Goal: Information Seeking & Learning: Learn about a topic

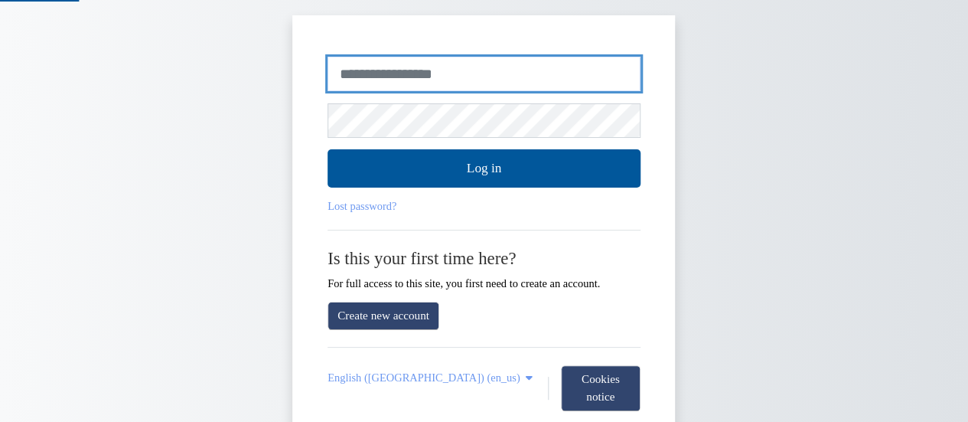
click at [494, 67] on input "Username or email" at bounding box center [483, 74] width 313 height 35
click at [500, 73] on input "Username or email" at bounding box center [483, 74] width 313 height 35
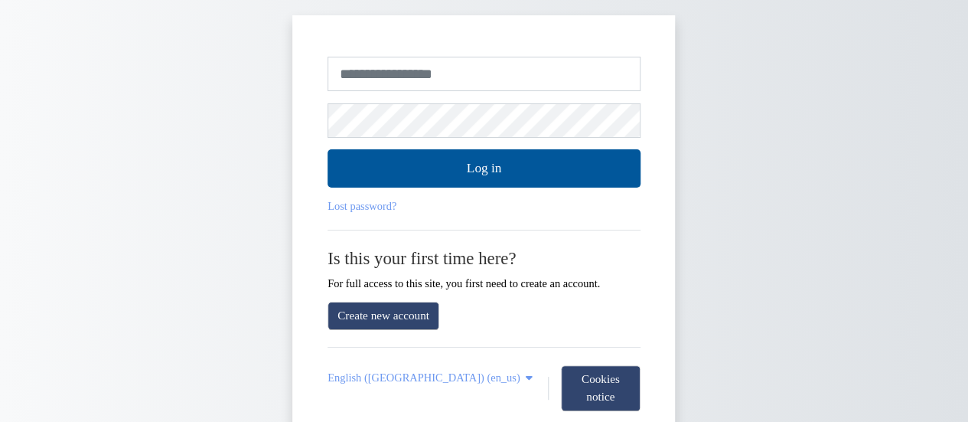
click at [698, 78] on div "Skip to create new account Username or email Password Log in Lost password? Is …" at bounding box center [483, 242] width 891 height 454
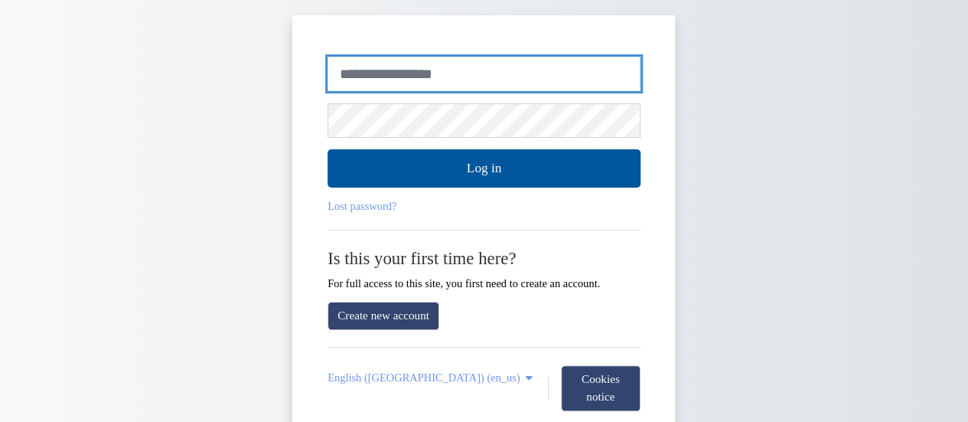
click at [549, 68] on input "Username or email" at bounding box center [483, 74] width 313 height 35
type input "**********"
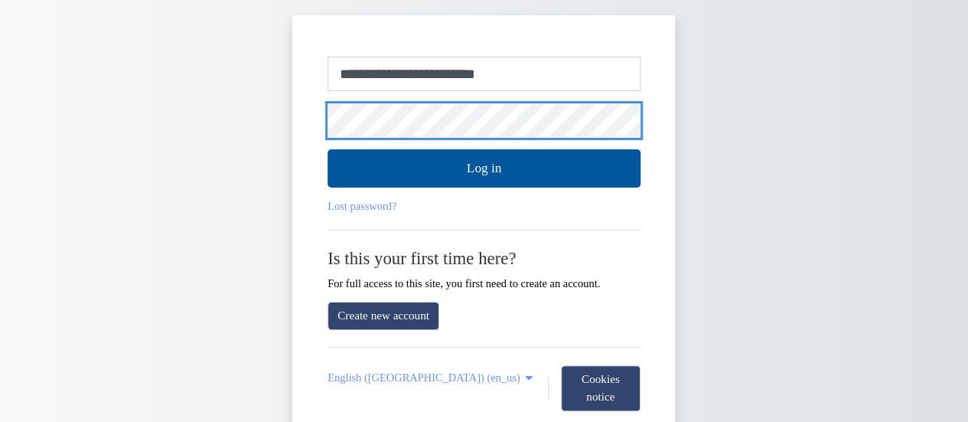
click at [327, 149] on button "Log in" at bounding box center [483, 168] width 313 height 38
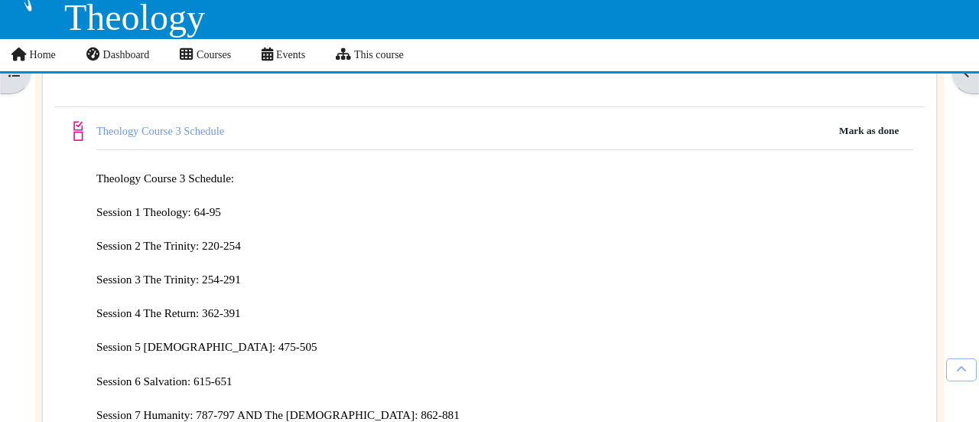
scroll to position [536, 0]
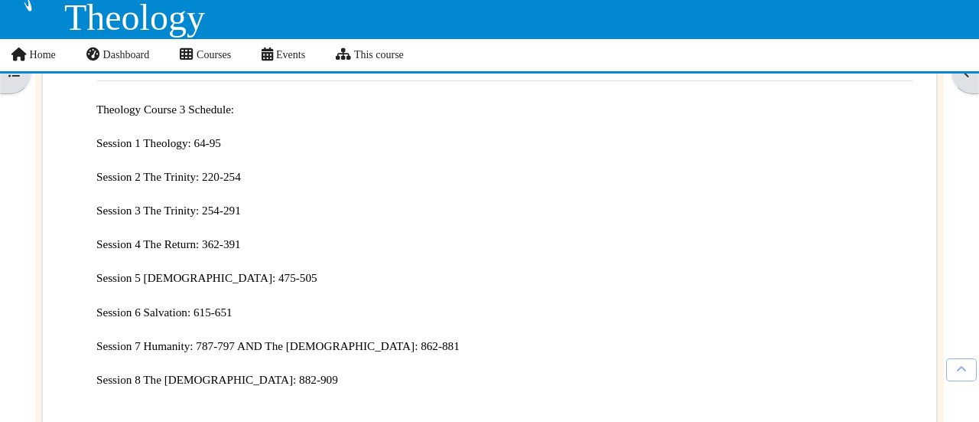
click at [178, 207] on span "Session 3 The Trinity: 254-291" at bounding box center [168, 210] width 145 height 13
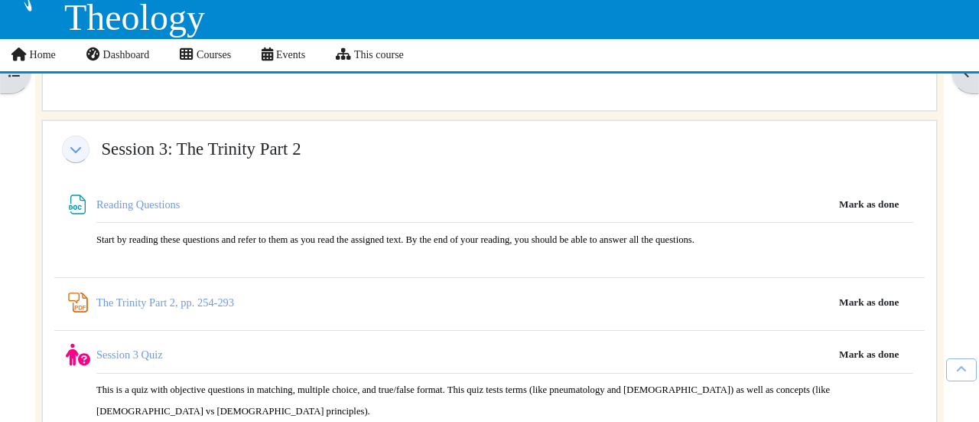
scroll to position [2908, 0]
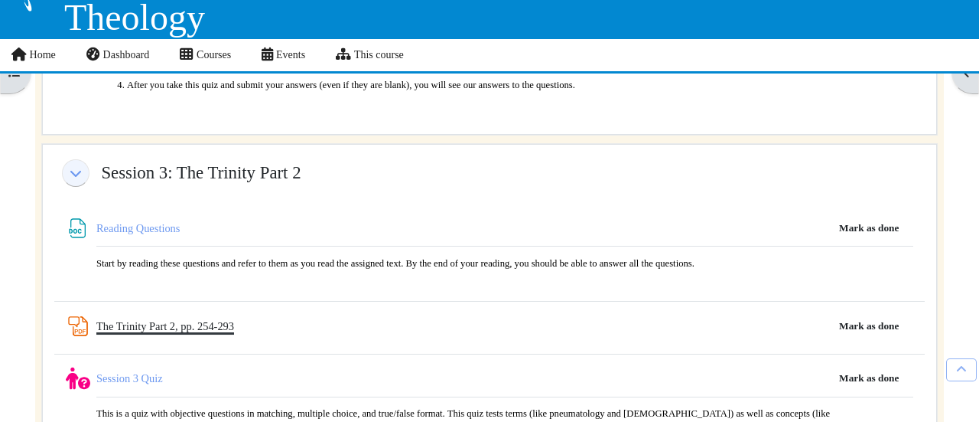
click at [200, 320] on link "The Trinity Part 2, pp. 254-293 PDF Annotation" at bounding box center [165, 326] width 138 height 12
click at [146, 222] on link "Reading Questions File" at bounding box center [139, 228] width 86 height 12
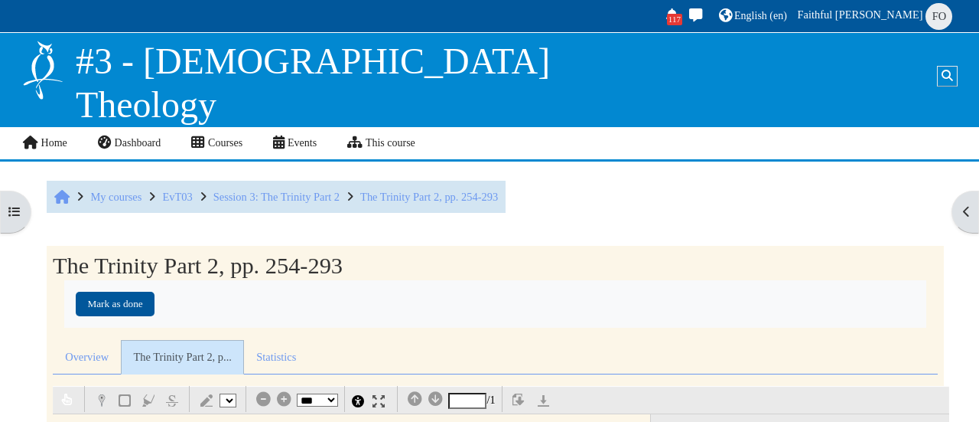
select select "*"
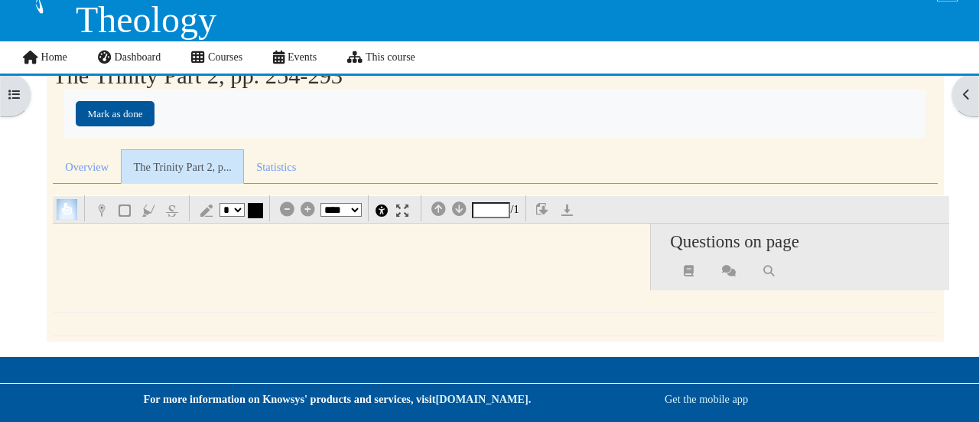
scroll to position [85, 0]
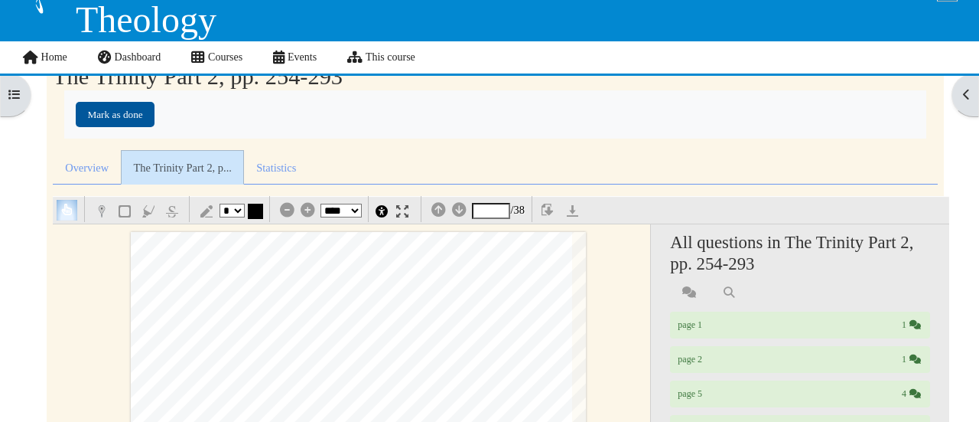
click at [549, 213] on img "button" at bounding box center [549, 211] width 15 height 15
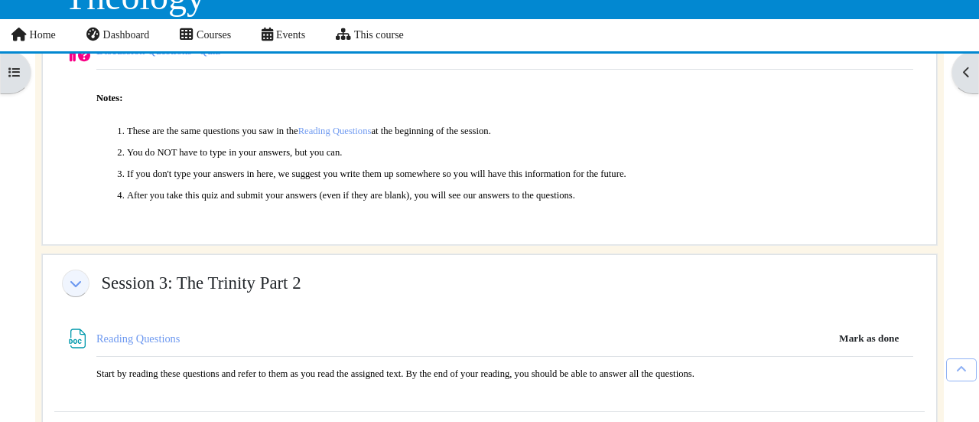
scroll to position [2984, 0]
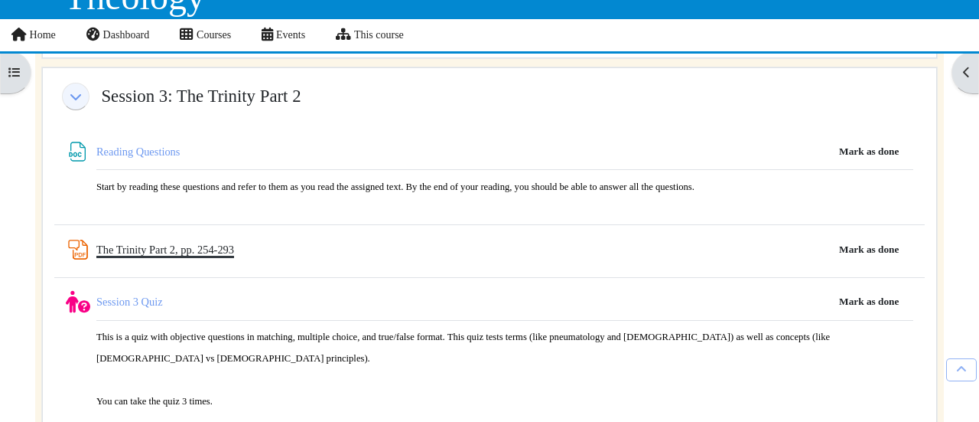
click at [153, 243] on link "The Trinity Part 2, pp. 254-293 PDF Annotation" at bounding box center [165, 249] width 138 height 12
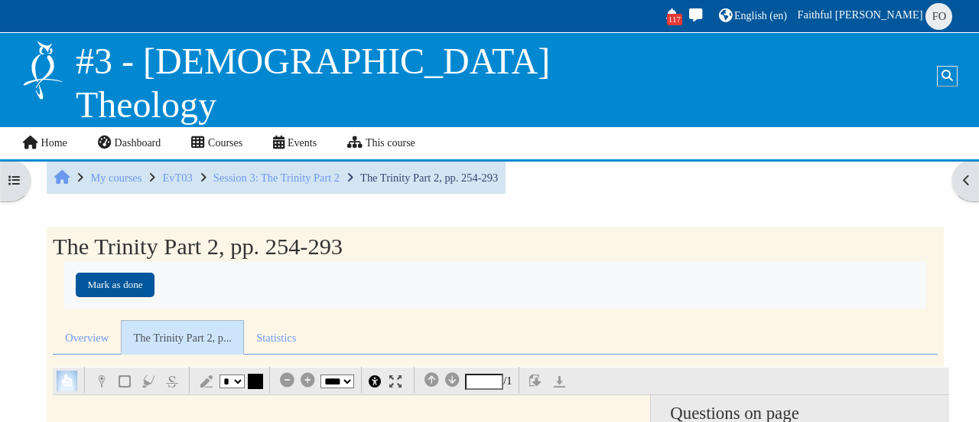
select select "*"
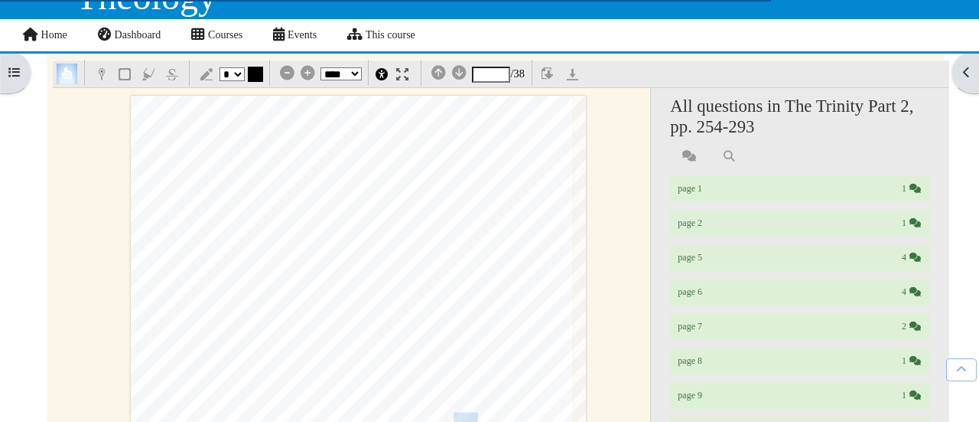
scroll to position [77, 0]
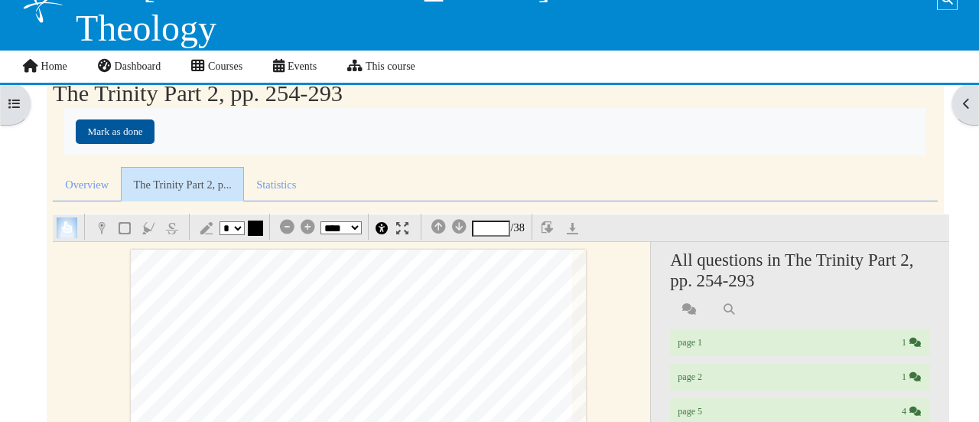
click at [551, 228] on img "button" at bounding box center [549, 228] width 15 height 15
